Goal: Task Accomplishment & Management: Manage account settings

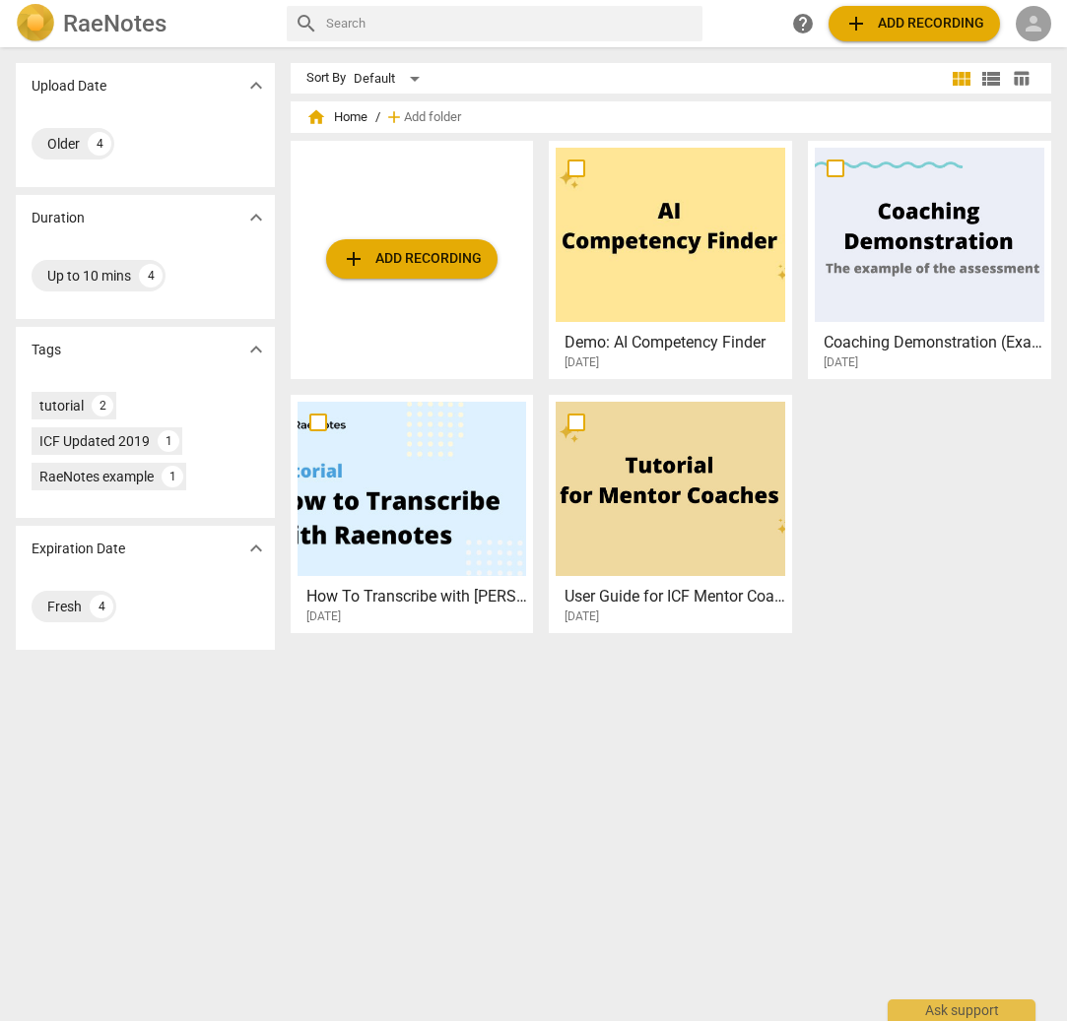
click at [1031, 23] on span "person" at bounding box center [1033, 24] width 24 height 24
click at [1013, 44] on li "Login" at bounding box center [1016, 47] width 71 height 47
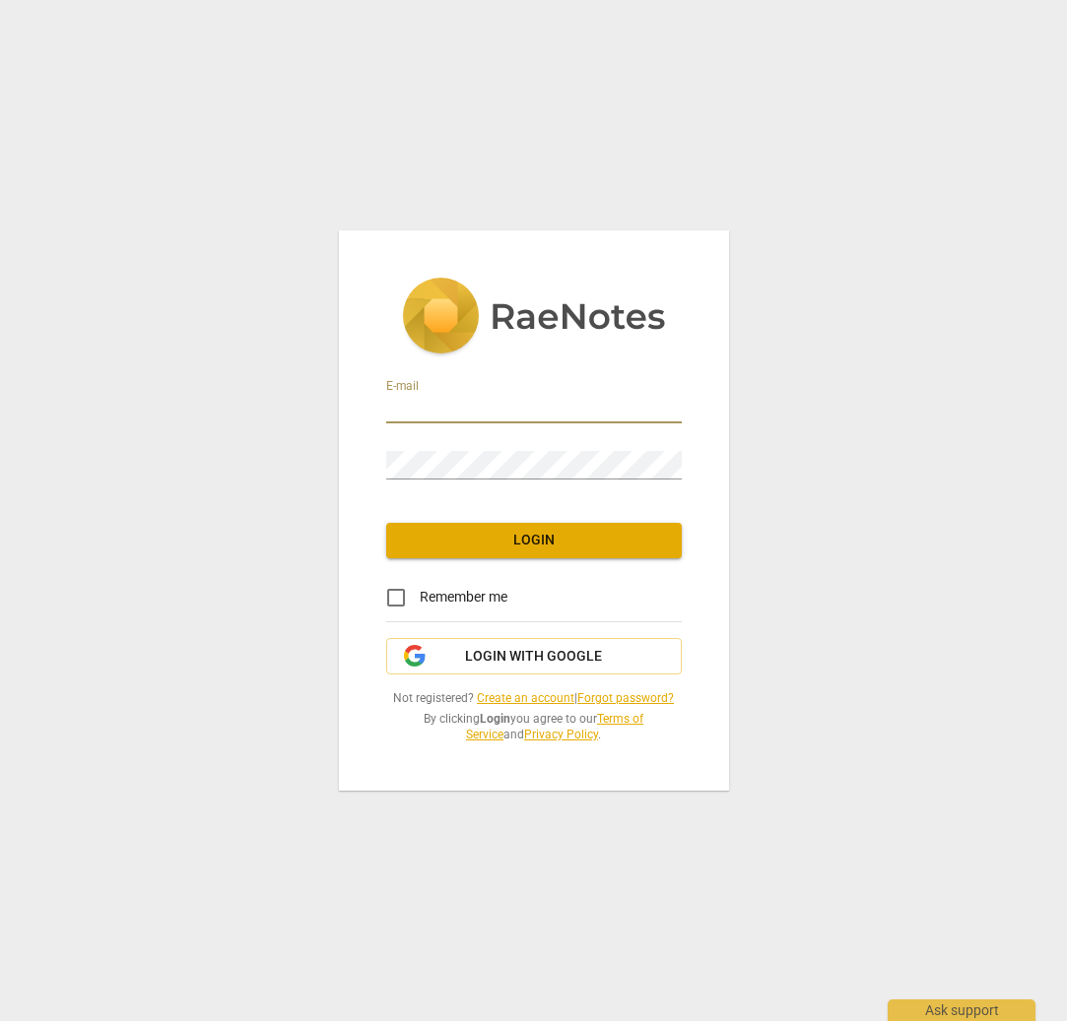
type input "[EMAIL_ADDRESS][DOMAIN_NAME]"
click at [454, 544] on span "Login" at bounding box center [534, 541] width 264 height 20
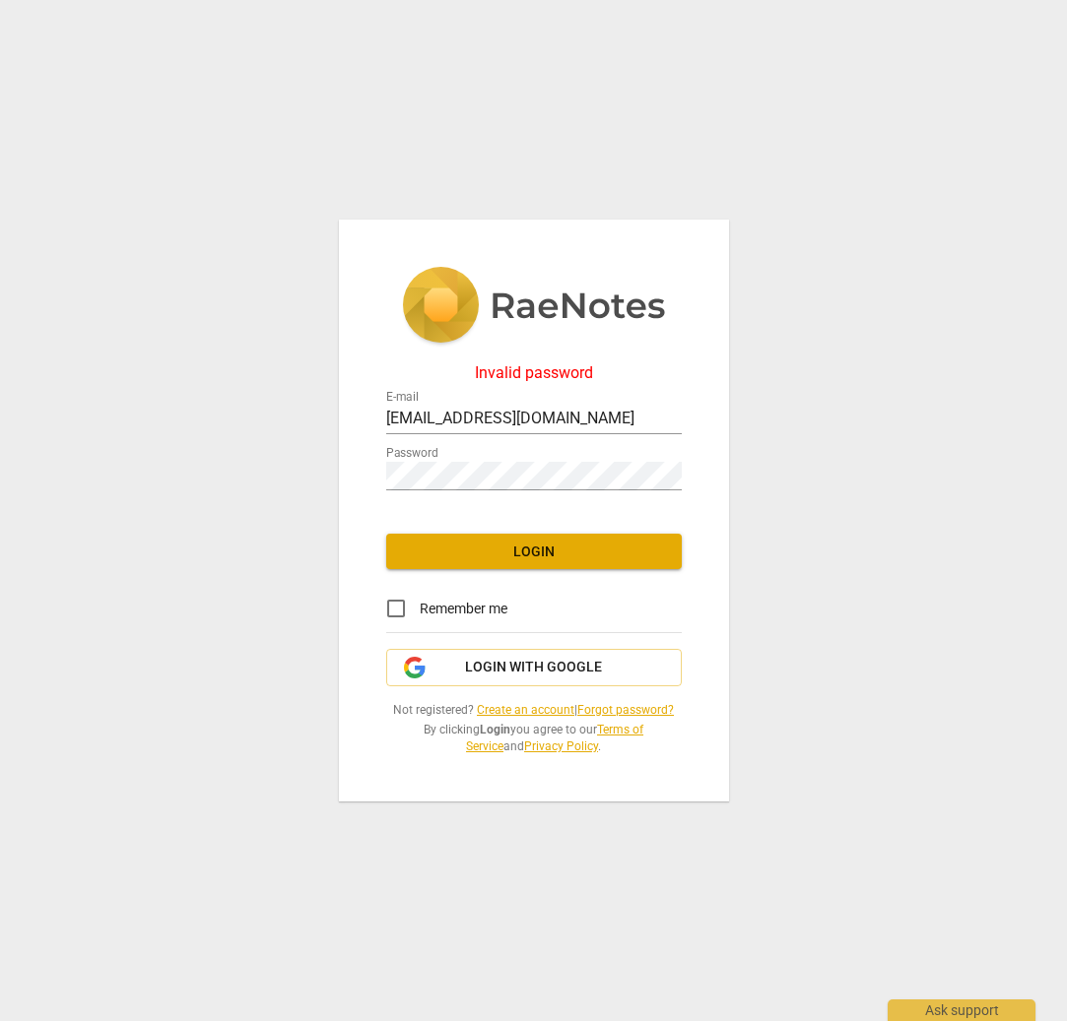
click at [629, 712] on link "Forgot password?" at bounding box center [625, 710] width 97 height 14
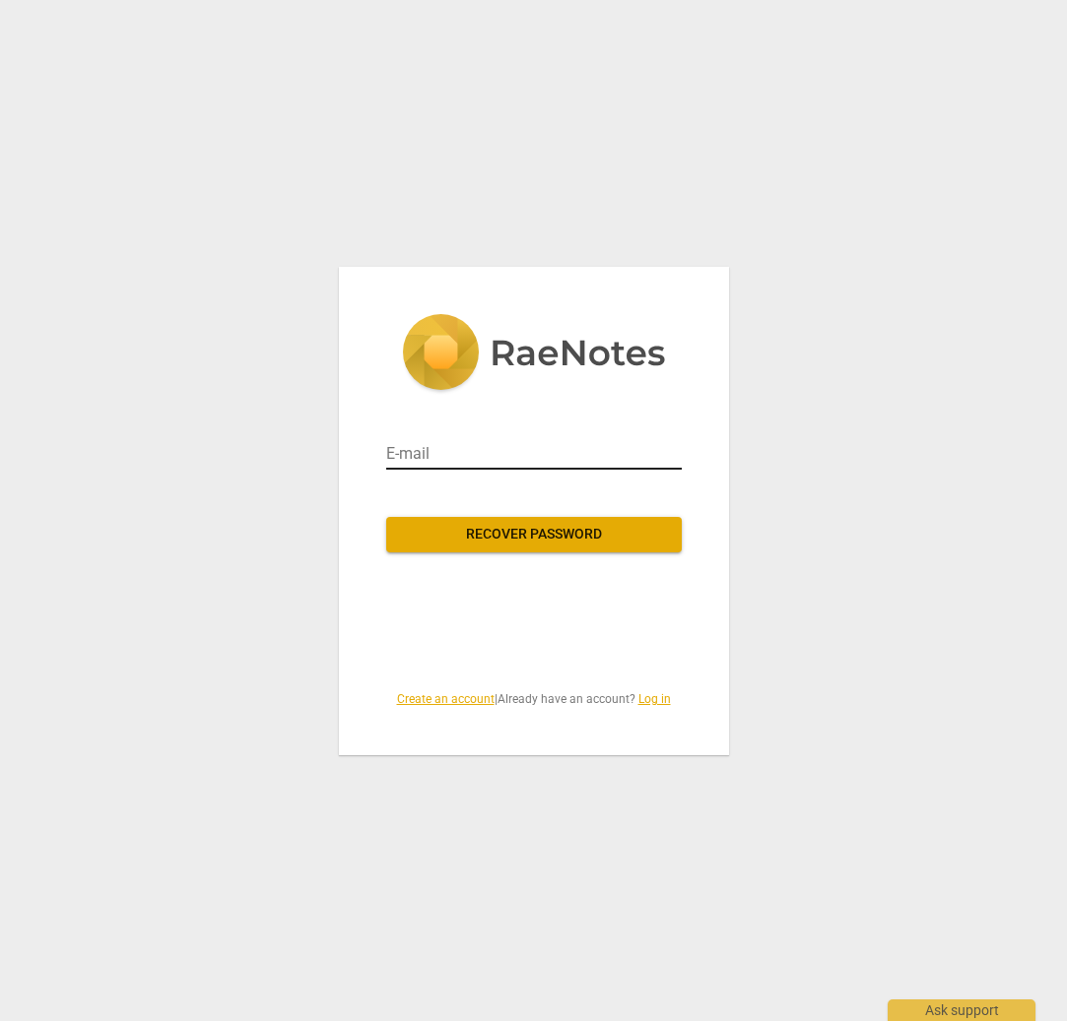
click at [462, 445] on input "email" at bounding box center [534, 454] width 296 height 32
type input "[EMAIL_ADDRESS][DOMAIN_NAME]"
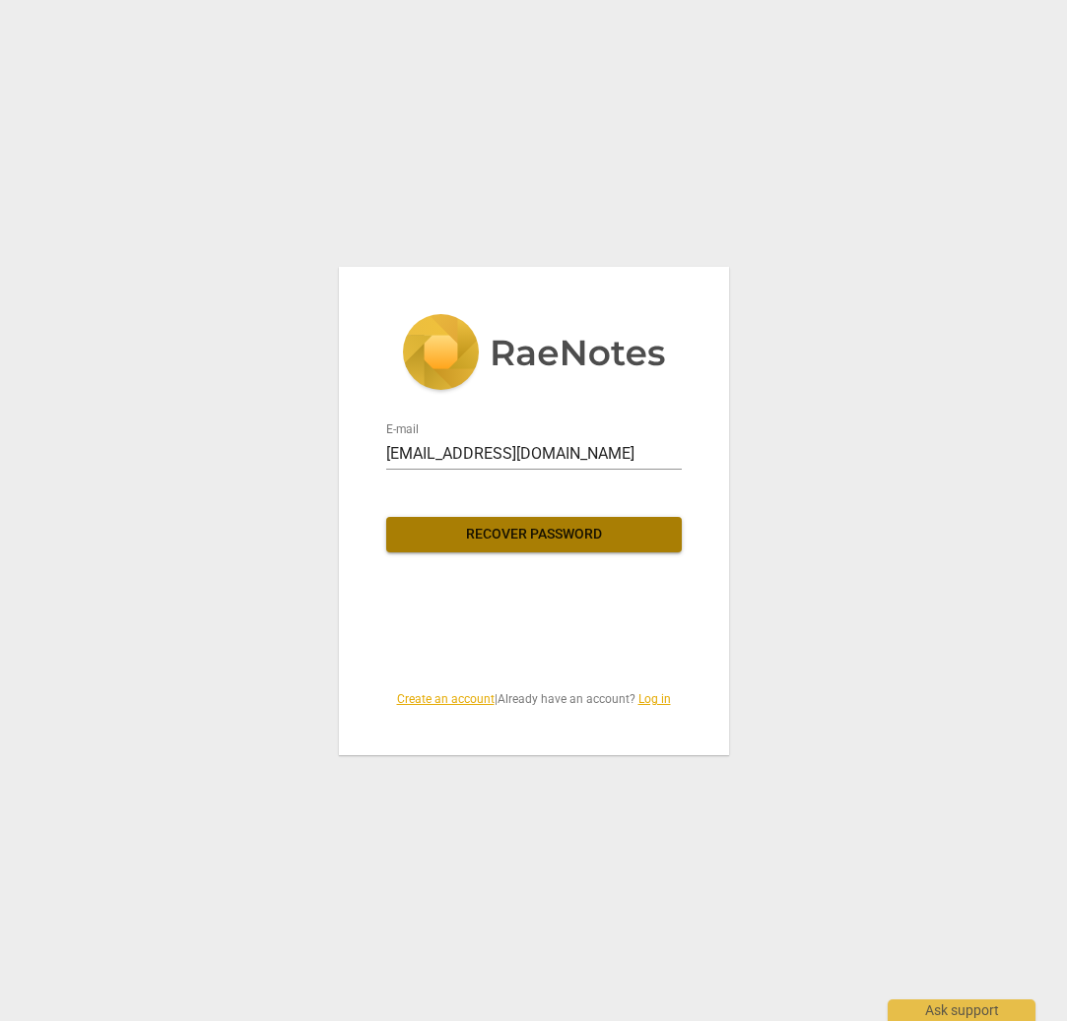
click at [449, 539] on span "Recover password" at bounding box center [534, 535] width 264 height 20
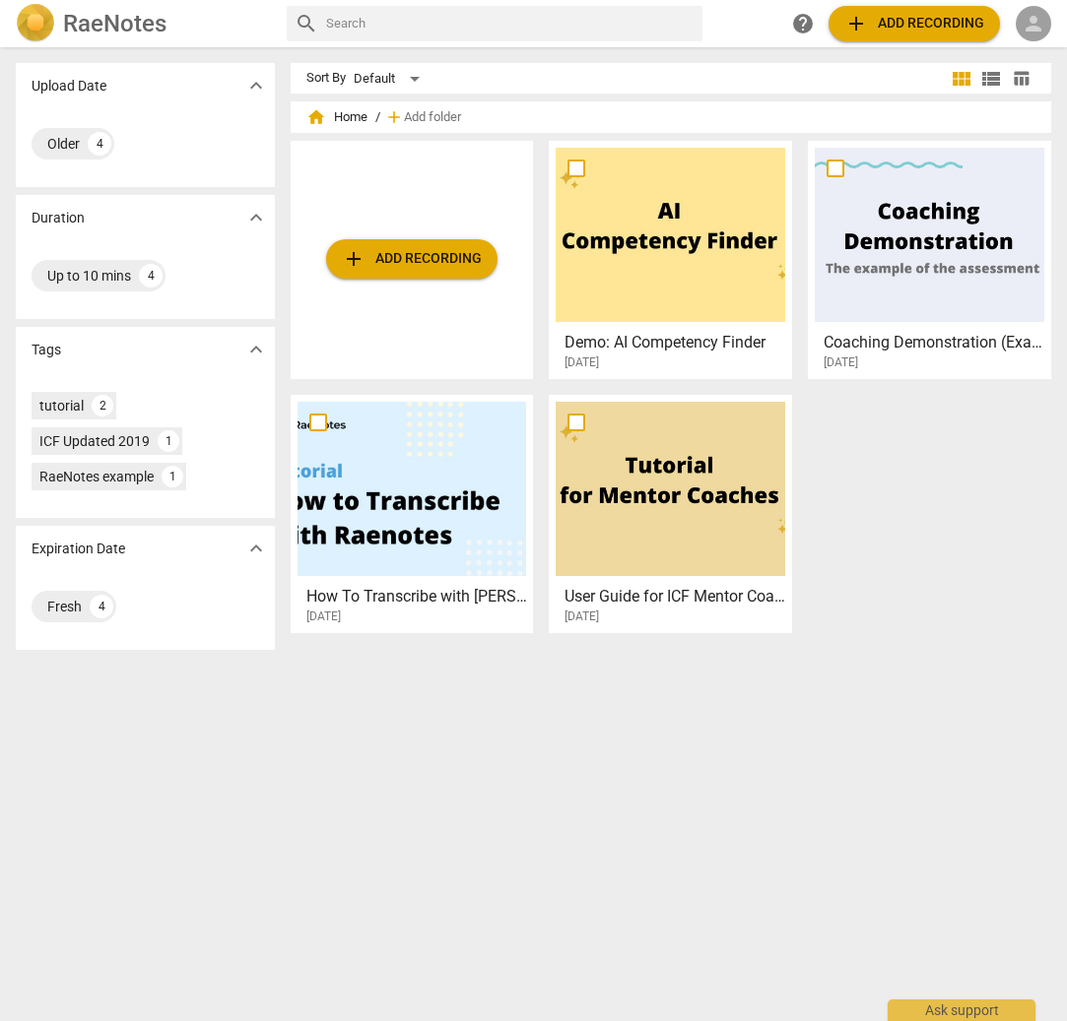
click at [1037, 26] on span "person" at bounding box center [1033, 24] width 24 height 24
click at [1028, 47] on li "Login" at bounding box center [1016, 47] width 71 height 47
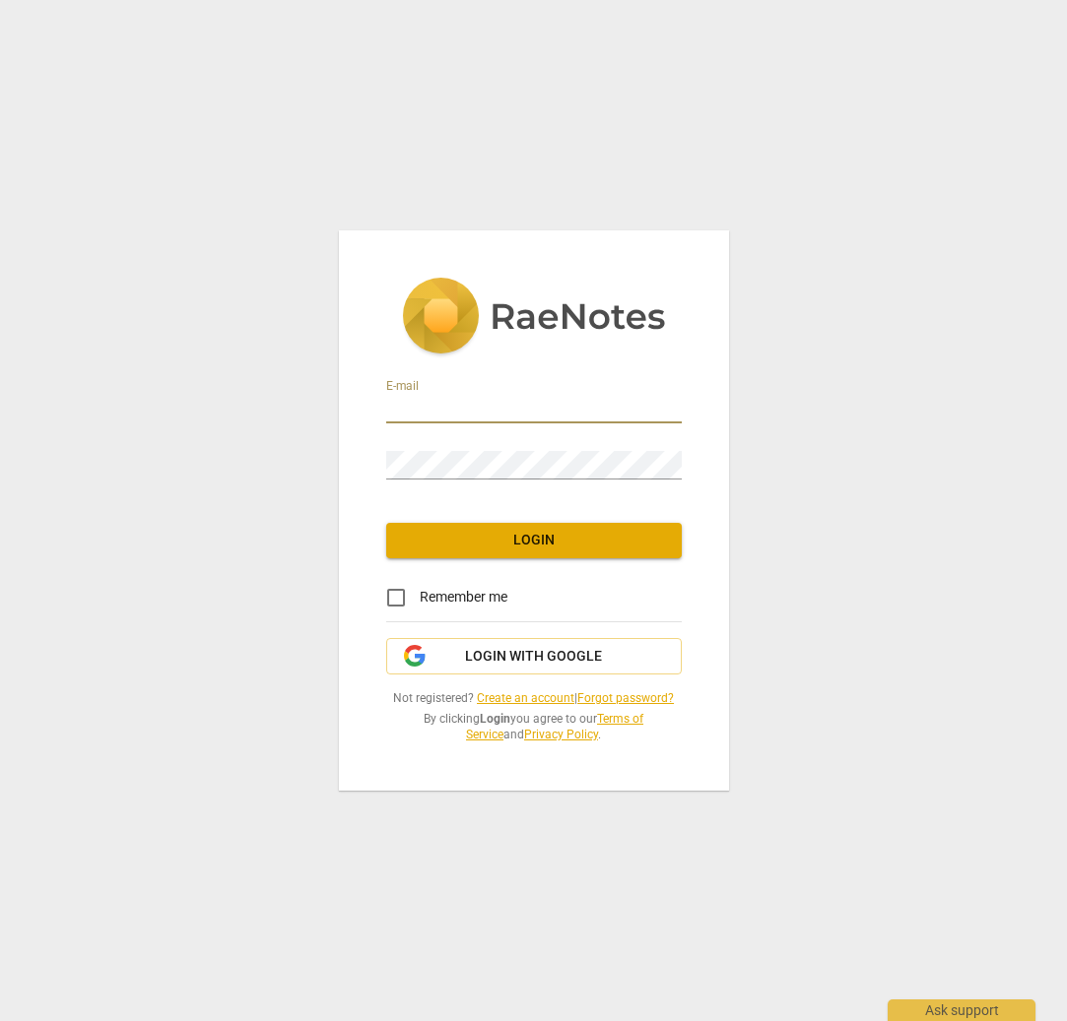
type input "[EMAIL_ADDRESS][DOMAIN_NAME]"
click at [373, 467] on div "E-mail mihaelamariamunteanu@gmail.com Password Login Remember me Login with Goo…" at bounding box center [534, 511] width 390 height 560
click at [422, 553] on button "Login" at bounding box center [534, 540] width 296 height 35
